Goal: Find specific page/section: Find specific page/section

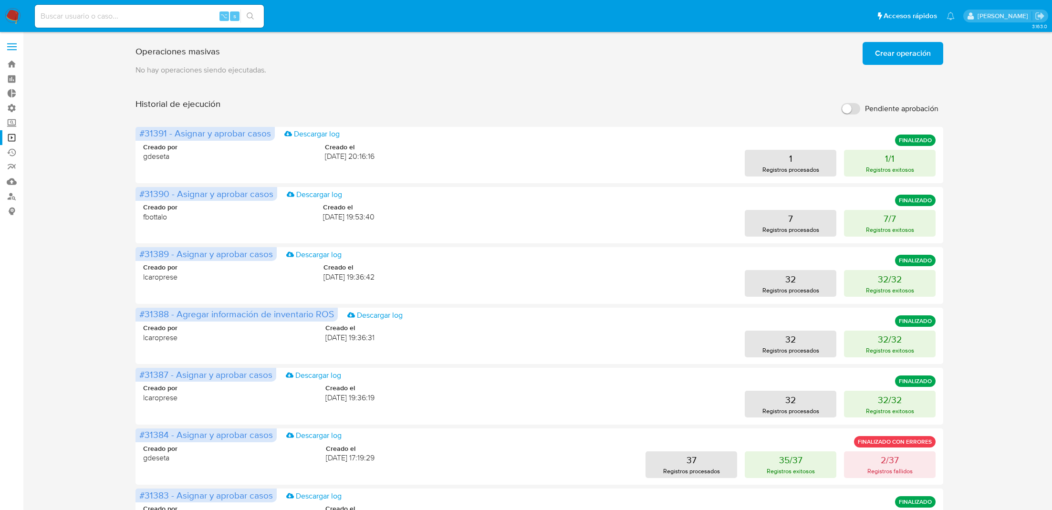
click at [9, 13] on img at bounding box center [13, 16] width 16 height 16
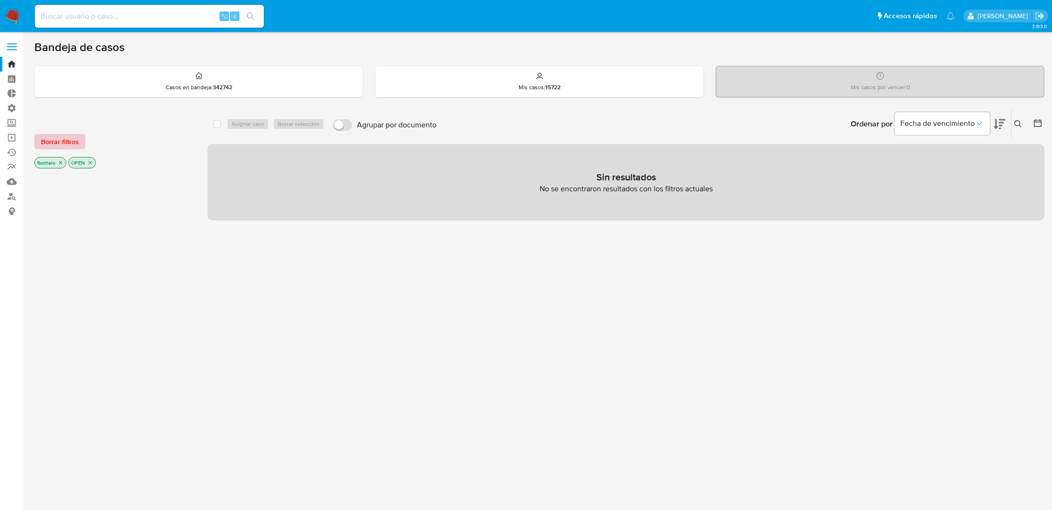
click at [66, 141] on span "Borrar filtros" at bounding box center [60, 141] width 38 height 13
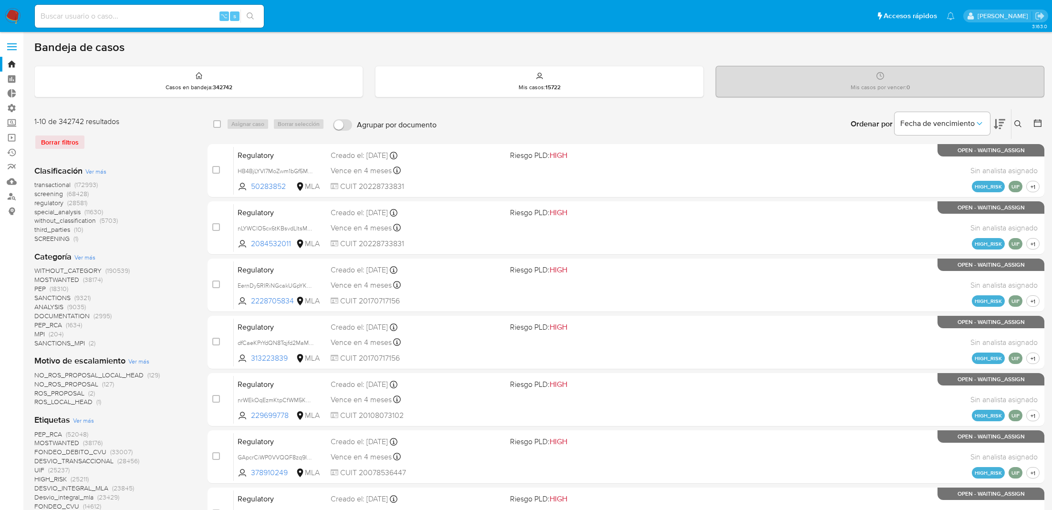
click at [1020, 121] on icon at bounding box center [1018, 124] width 8 height 8
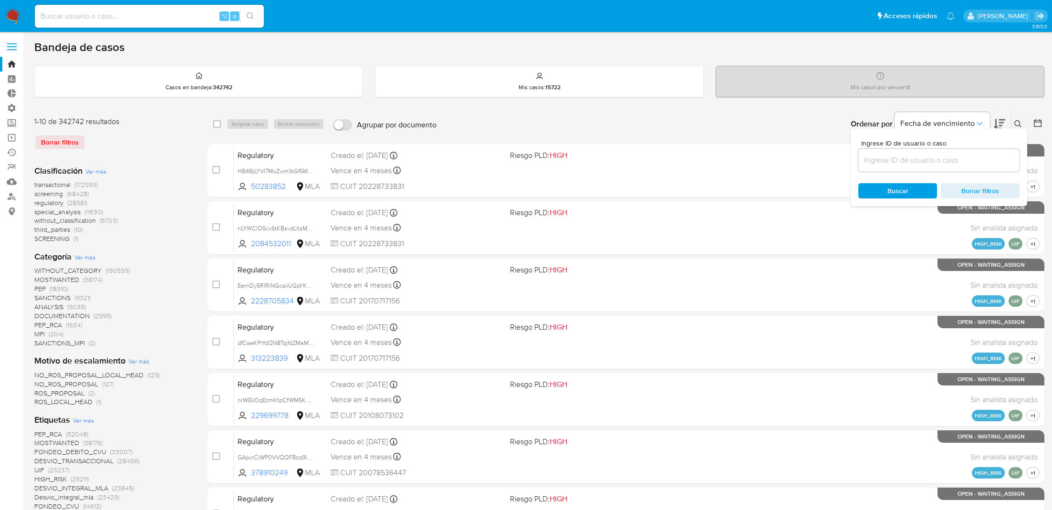
click at [1038, 126] on icon at bounding box center [1038, 123] width 10 height 10
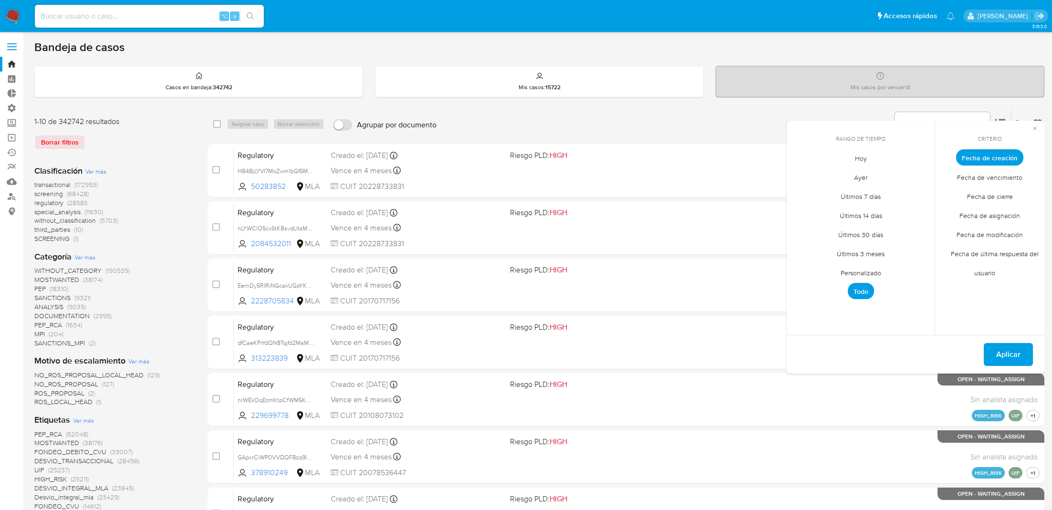
click at [855, 267] on span "Personalizado" at bounding box center [861, 273] width 61 height 20
click at [802, 168] on div "octubre 2025 octubre 2025 lun lunes mar martes mié miércoles jue jueves vie vie…" at bounding box center [860, 230] width 153 height 151
click at [802, 169] on icon "Mes anterior" at bounding box center [801, 174] width 11 height 11
click at [807, 208] on button "1" at bounding box center [803, 210] width 15 height 15
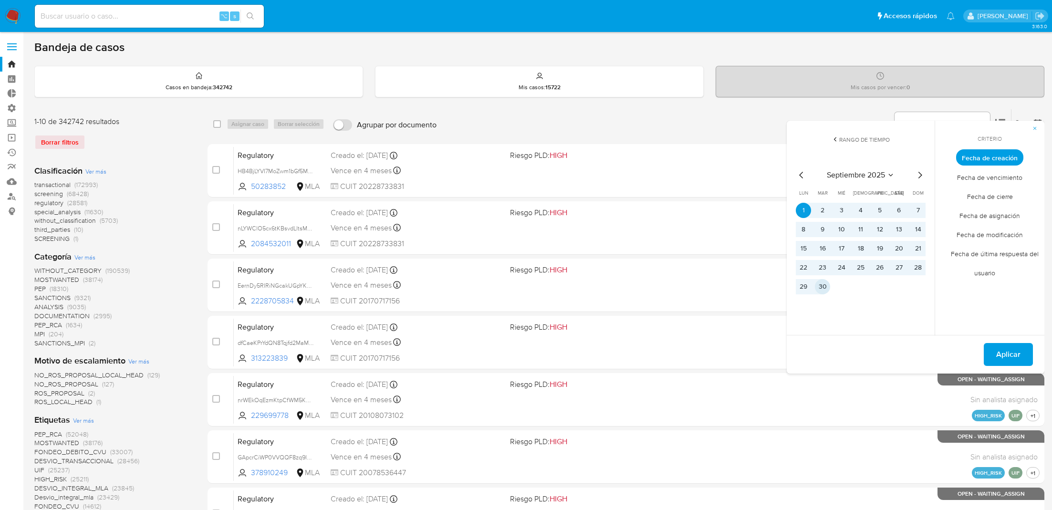
click at [824, 290] on button "30" at bounding box center [822, 286] width 15 height 15
click at [1011, 360] on span "Aplicar" at bounding box center [1008, 354] width 24 height 21
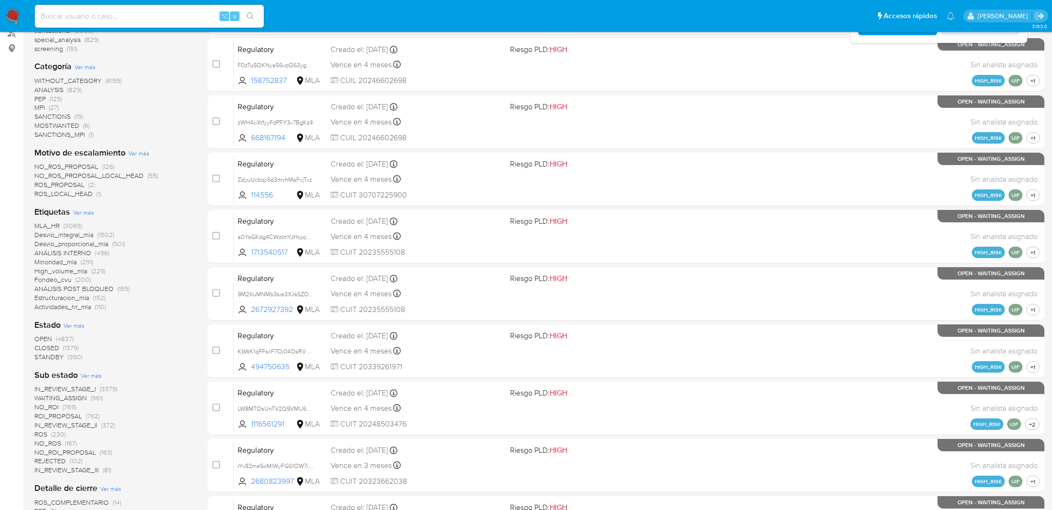
scroll to position [172, 0]
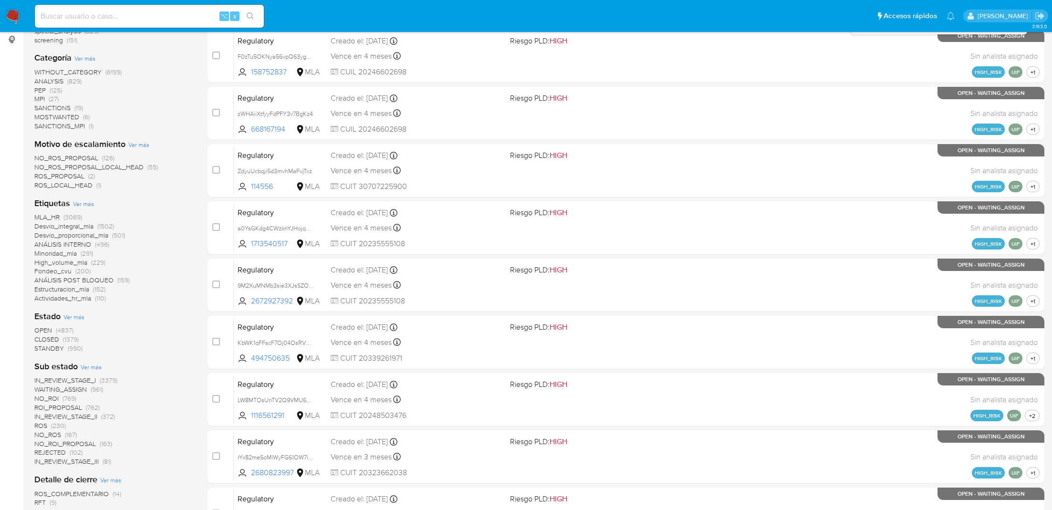
click at [77, 244] on span "ANÁLISIS INTERNO" at bounding box center [62, 245] width 57 height 10
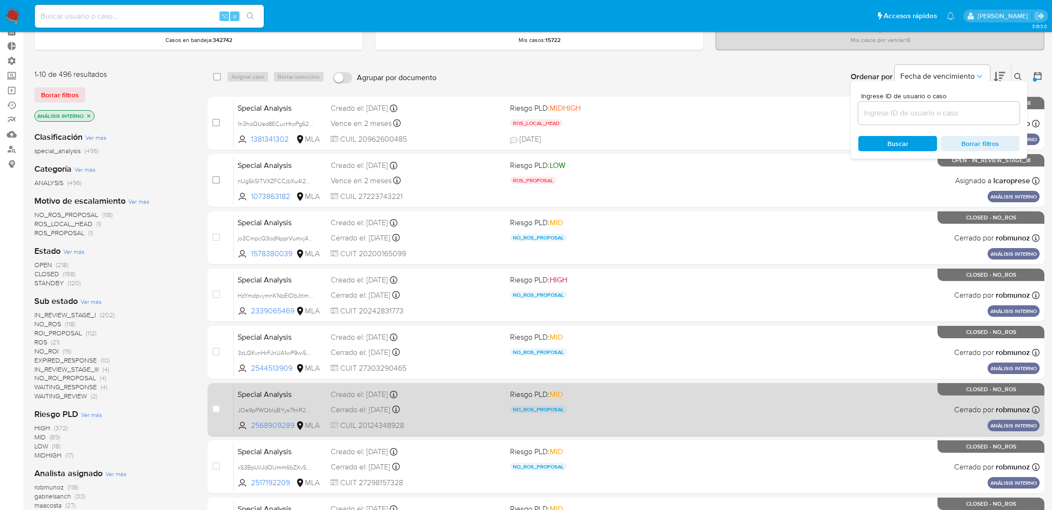
scroll to position [40, 0]
